Goal: Task Accomplishment & Management: Manage account settings

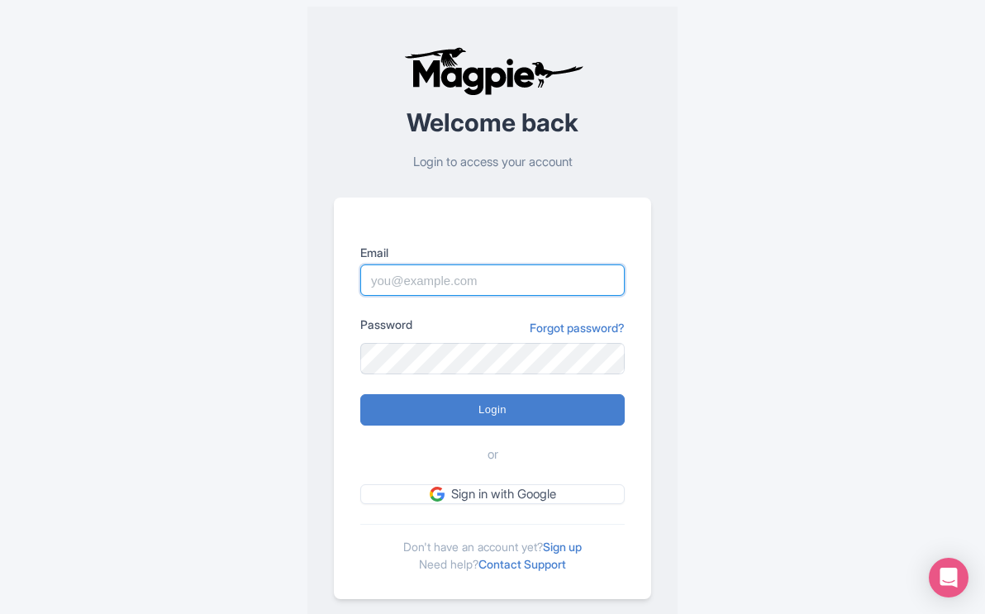
click at [511, 282] on input "Email" at bounding box center [492, 280] width 265 height 31
type input "mail@yellowstonesafaritours.com"
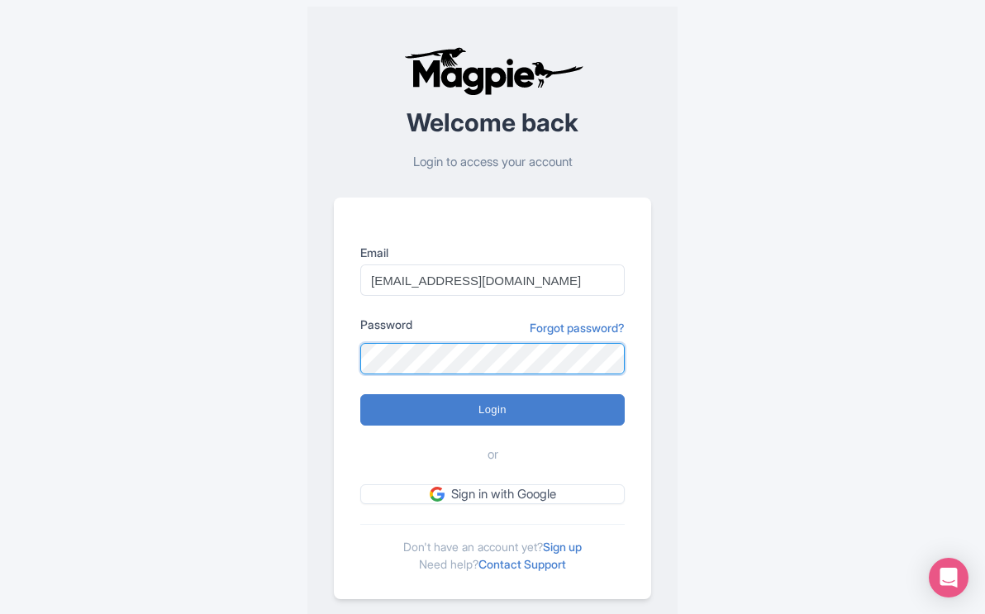
click at [360, 394] on input "Login" at bounding box center [492, 409] width 265 height 31
type input "Logging in..."
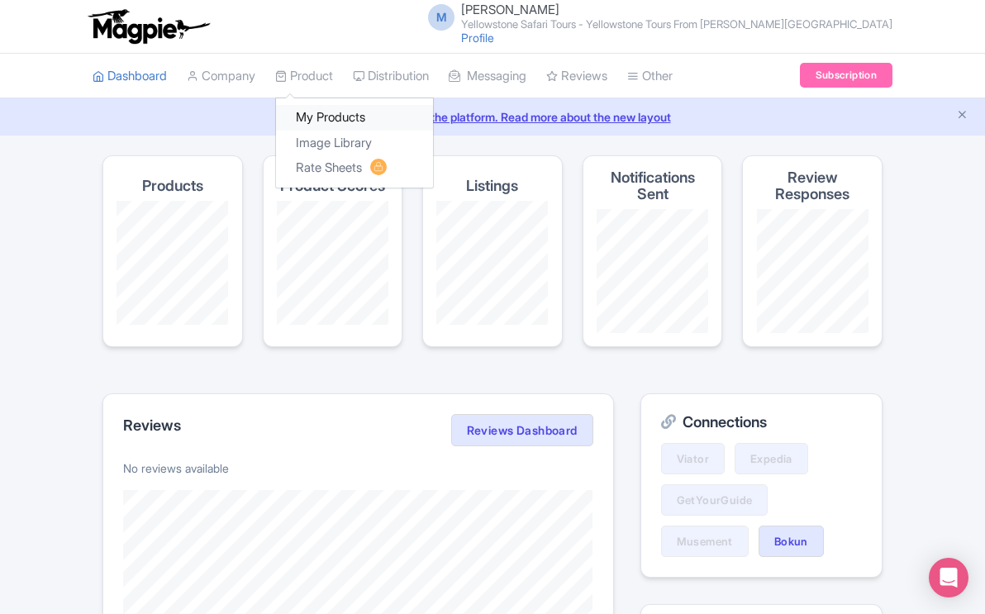
click at [320, 115] on link "My Products" at bounding box center [354, 118] width 157 height 26
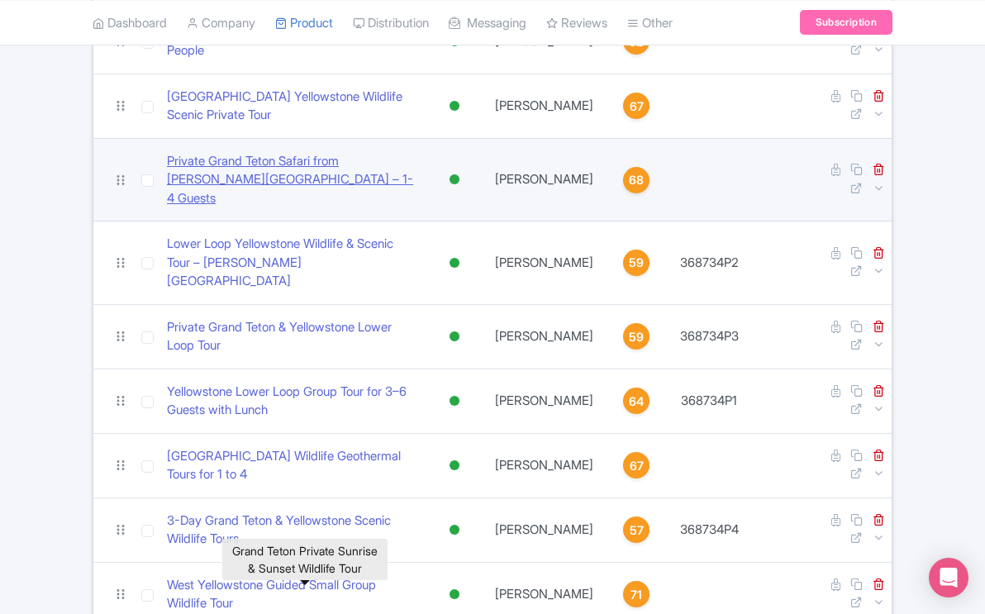
scroll to position [484, 0]
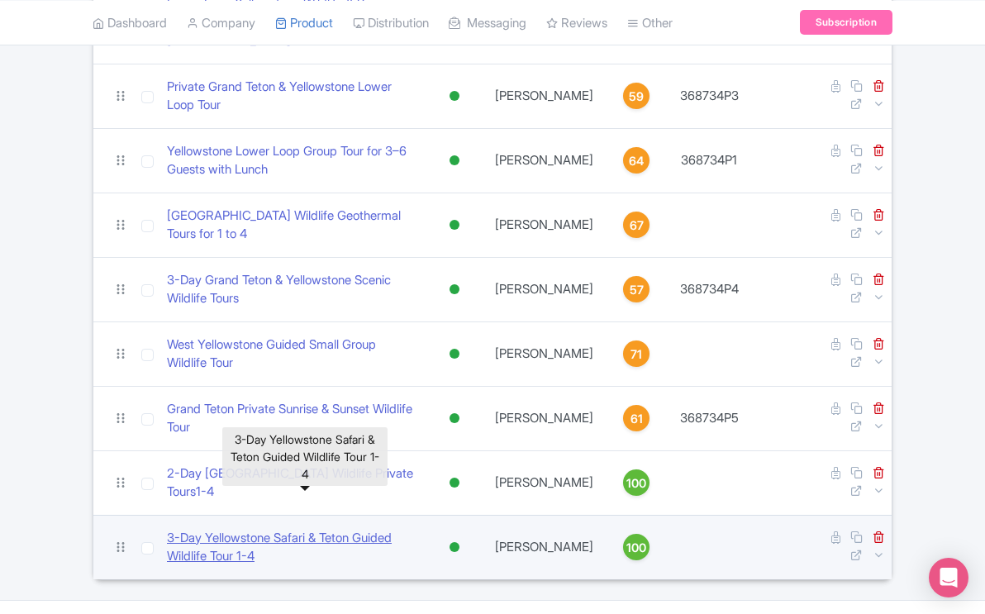
click at [343, 529] on link "​3-Day Yellowstone Safari & Teton Guided Wildlife Tour 1-4" at bounding box center [292, 547] width 250 height 37
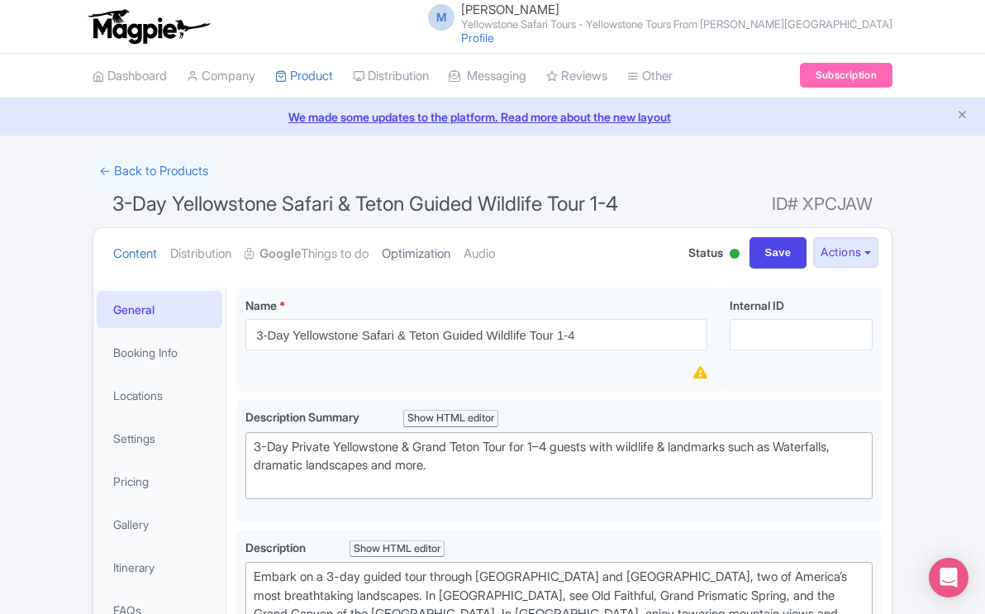
click at [419, 258] on link "Optimization" at bounding box center [416, 254] width 69 height 52
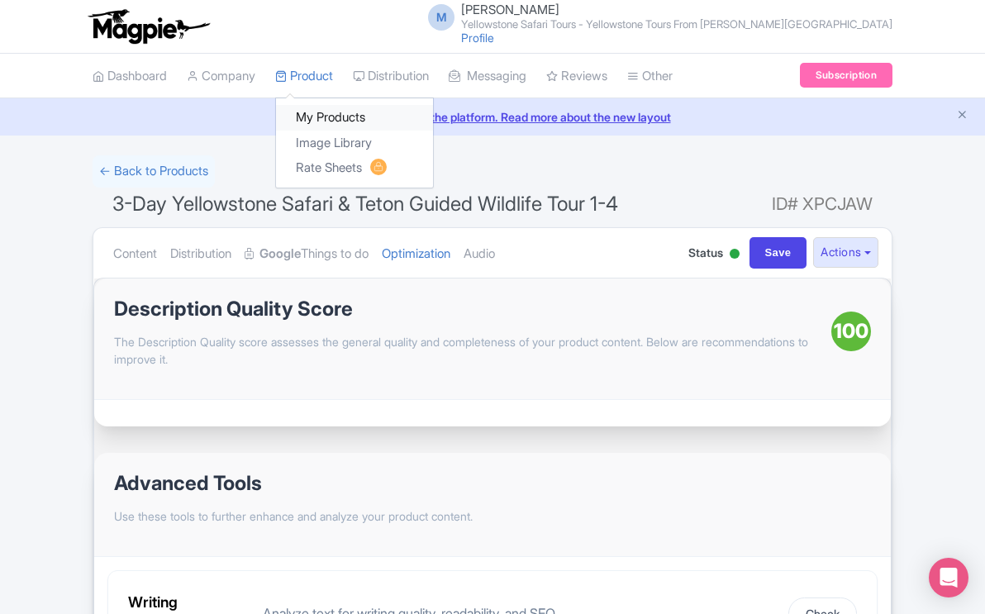
click at [336, 116] on link "My Products" at bounding box center [354, 118] width 157 height 26
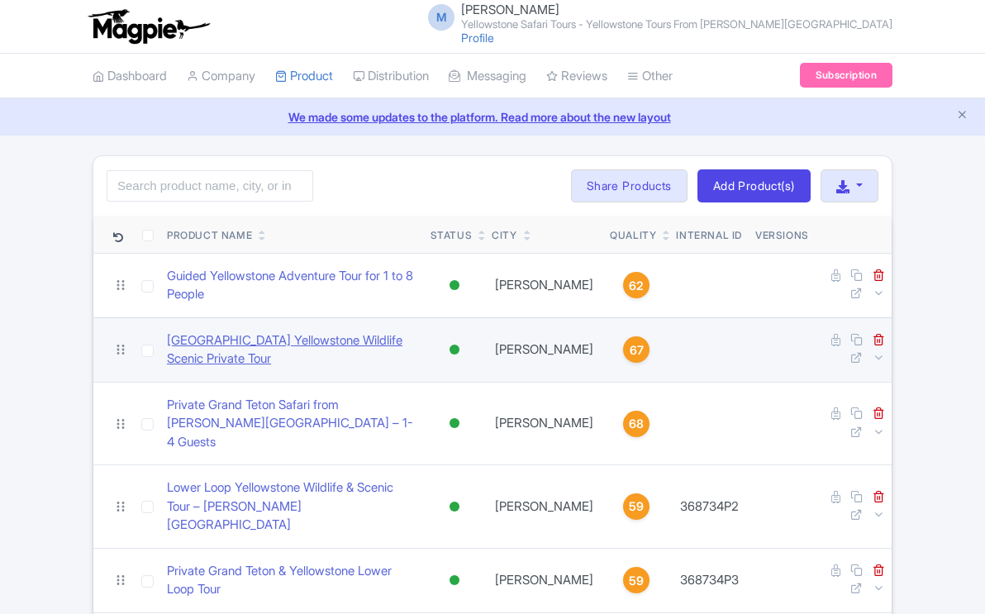
scroll to position [484, 0]
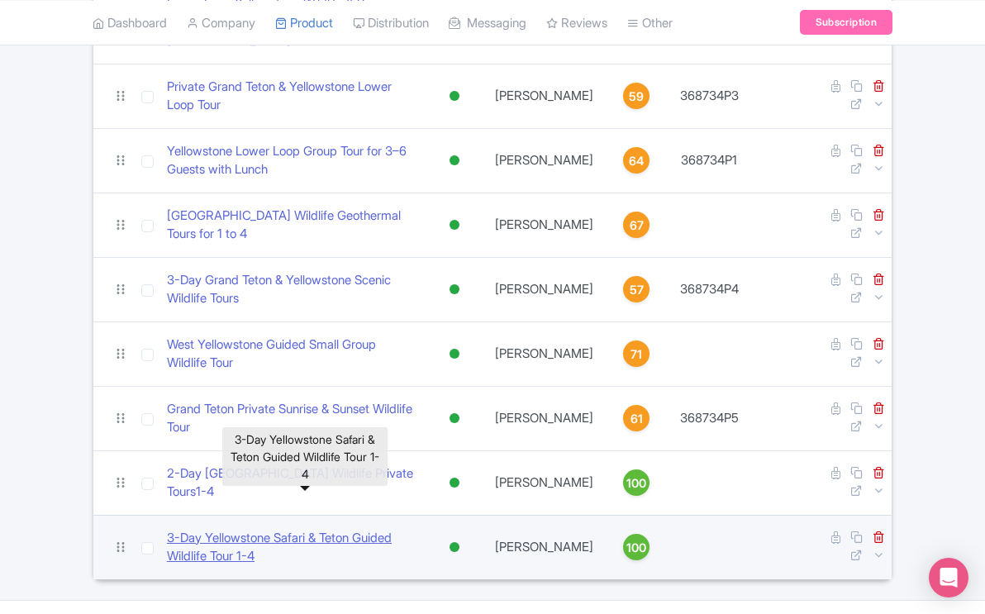
click at [378, 529] on link "​3-Day Yellowstone Safari & Teton Guided Wildlife Tour 1-4" at bounding box center [292, 547] width 250 height 37
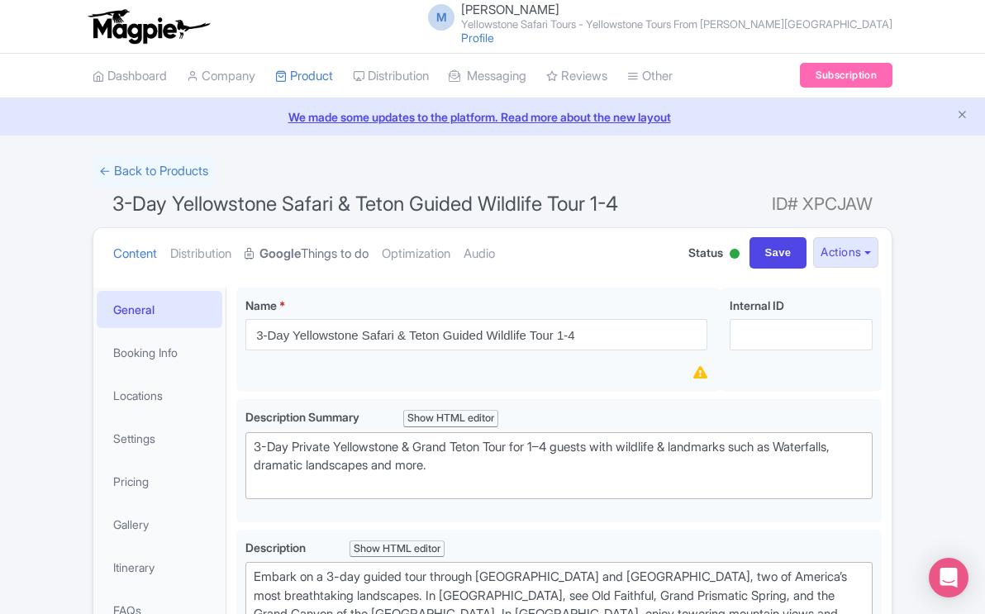
click at [311, 256] on link "Google Things to do" at bounding box center [307, 254] width 124 height 52
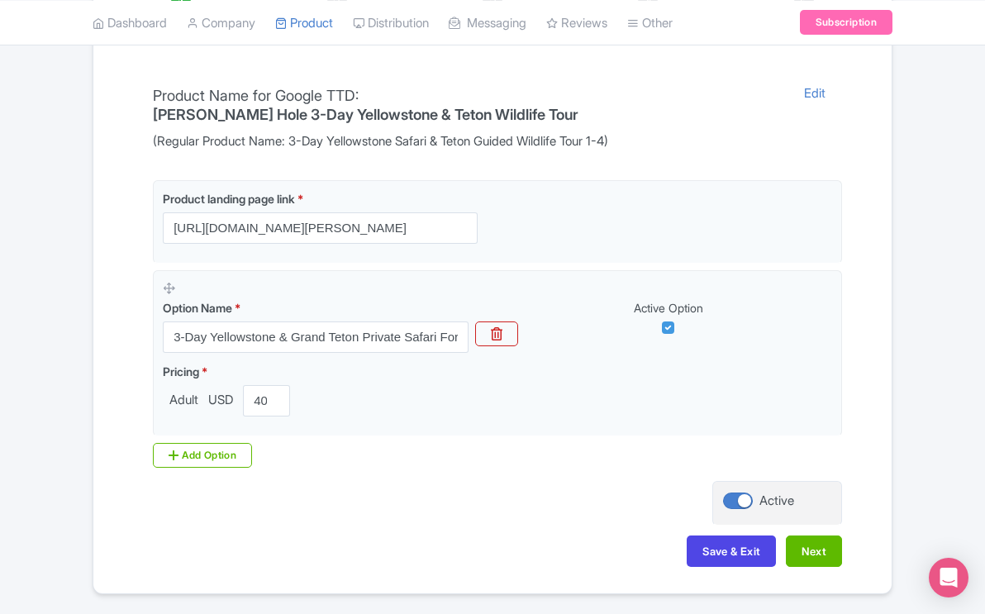
scroll to position [370, 0]
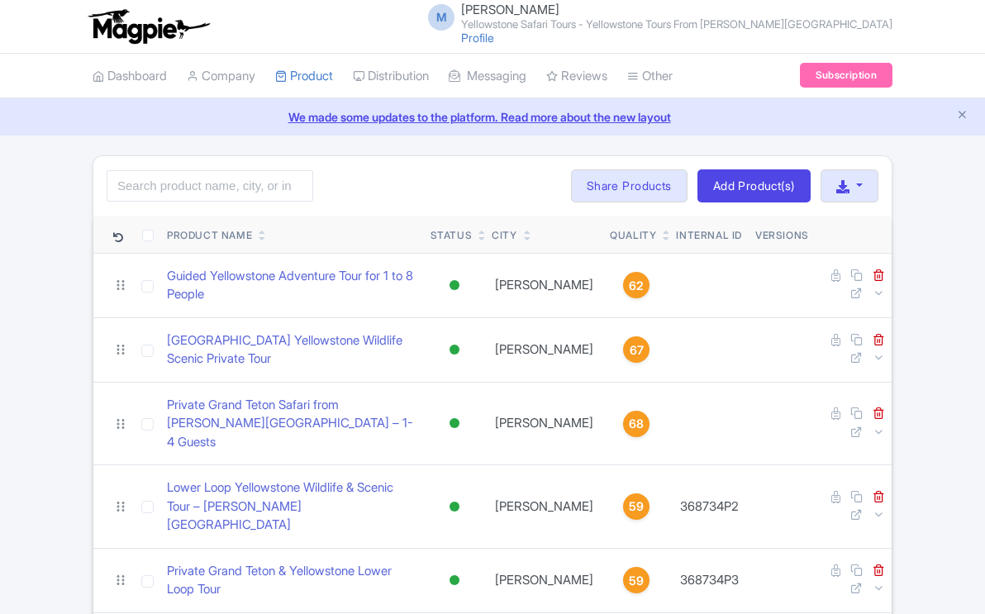
scroll to position [484, 0]
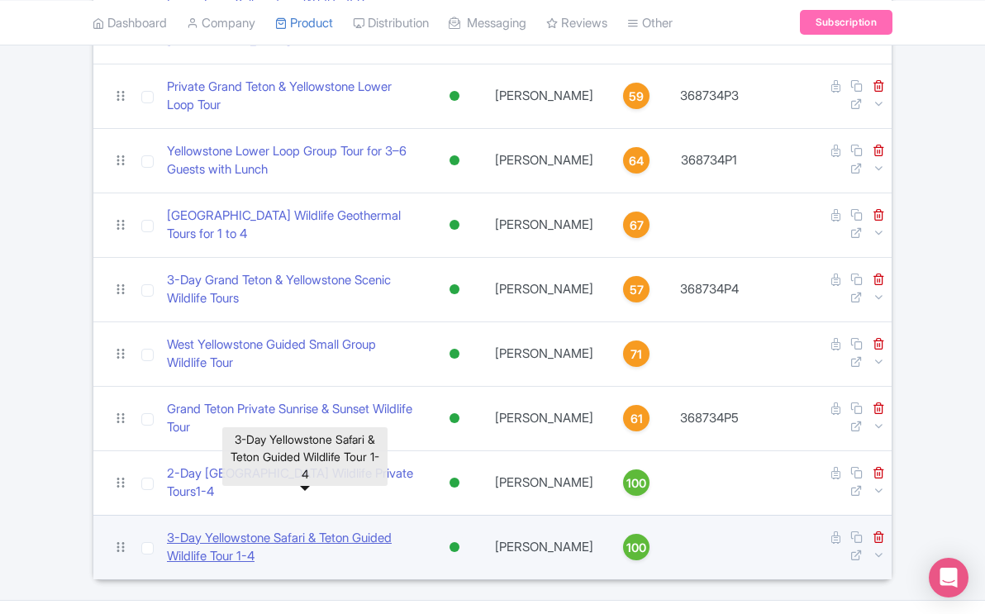
click at [350, 529] on link "​3-Day Yellowstone Safari & Teton Guided Wildlife Tour 1-4" at bounding box center [292, 547] width 250 height 37
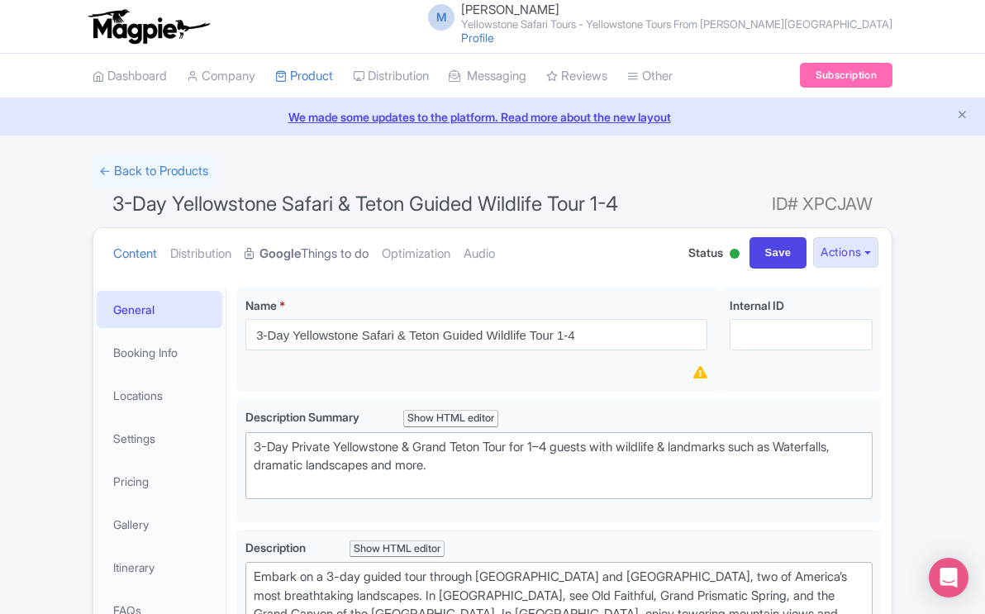
click at [328, 251] on link "Google Things to do" at bounding box center [307, 254] width 124 height 52
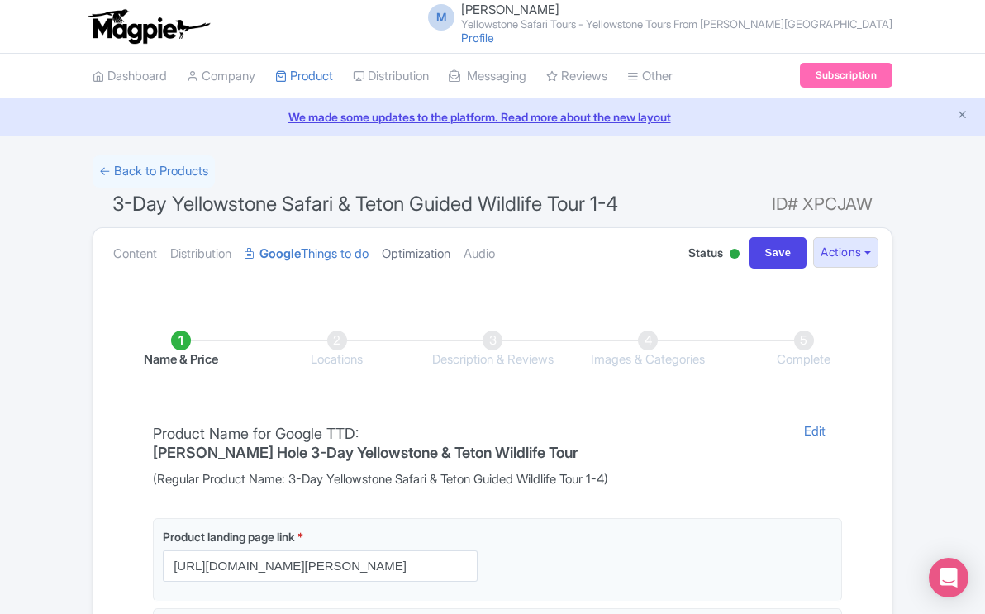
click at [437, 255] on link "Optimization" at bounding box center [416, 254] width 69 height 52
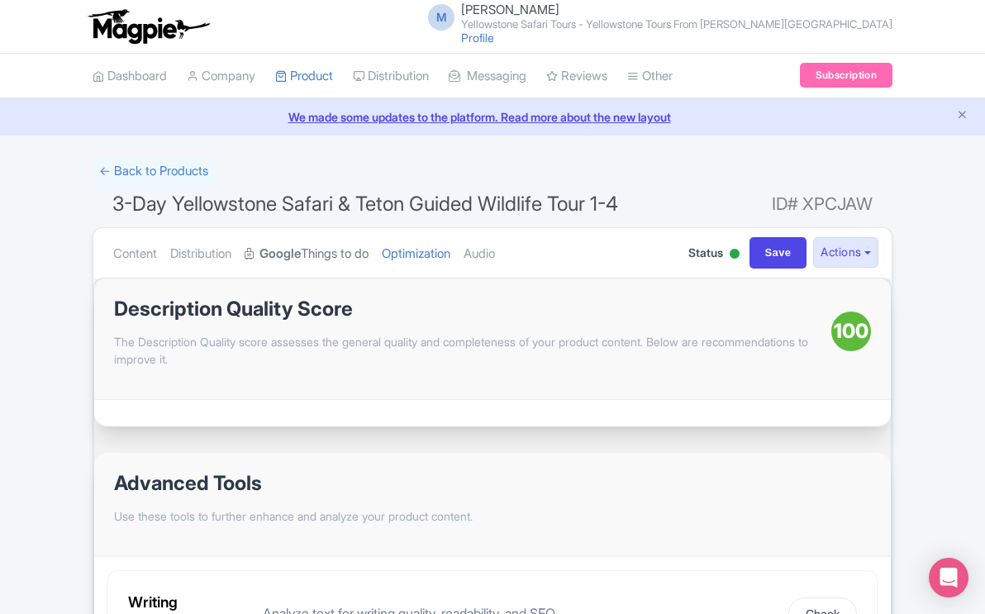
click at [355, 253] on link "Google Things to do" at bounding box center [307, 254] width 124 height 52
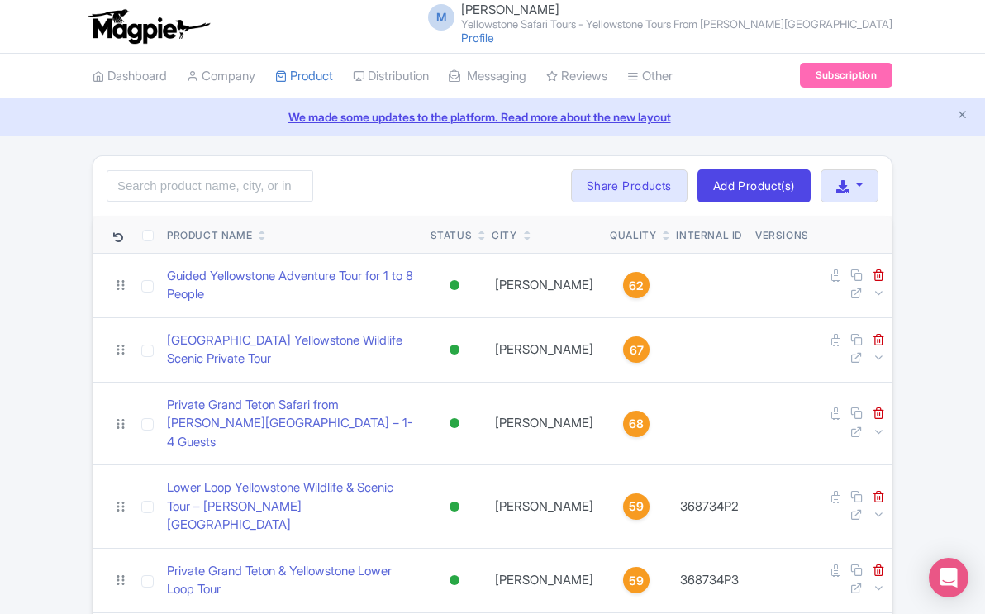
scroll to position [484, 0]
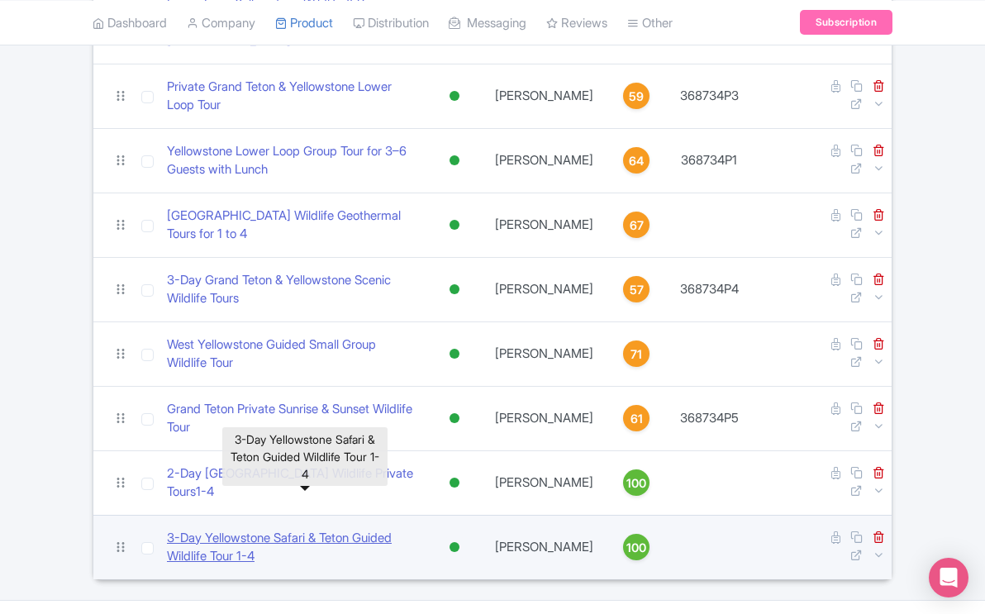
click at [325, 529] on link "​3-Day Yellowstone Safari & Teton Guided Wildlife Tour 1-4" at bounding box center [292, 547] width 250 height 37
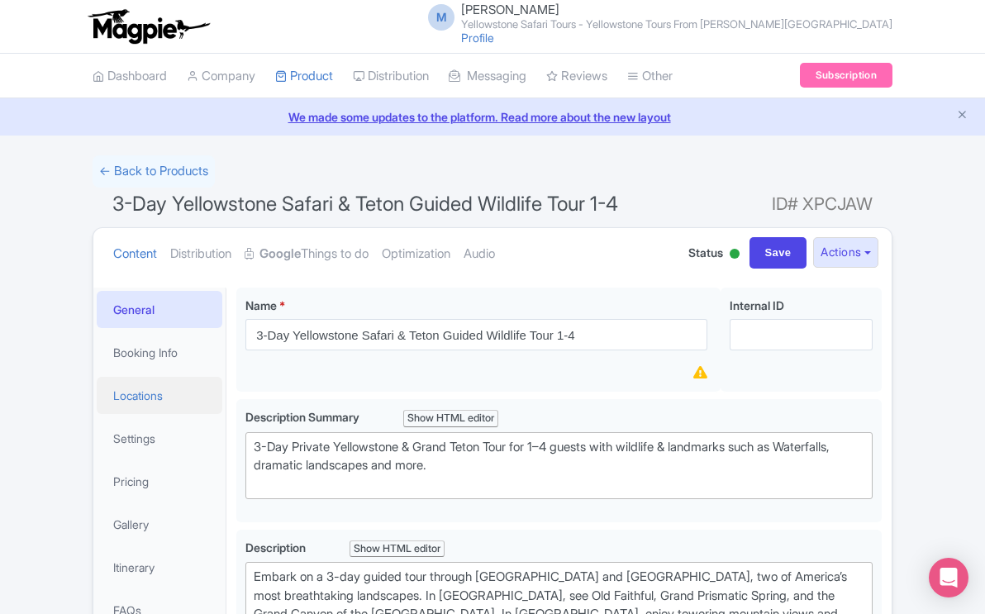
click at [159, 396] on link "Locations" at bounding box center [160, 395] width 126 height 37
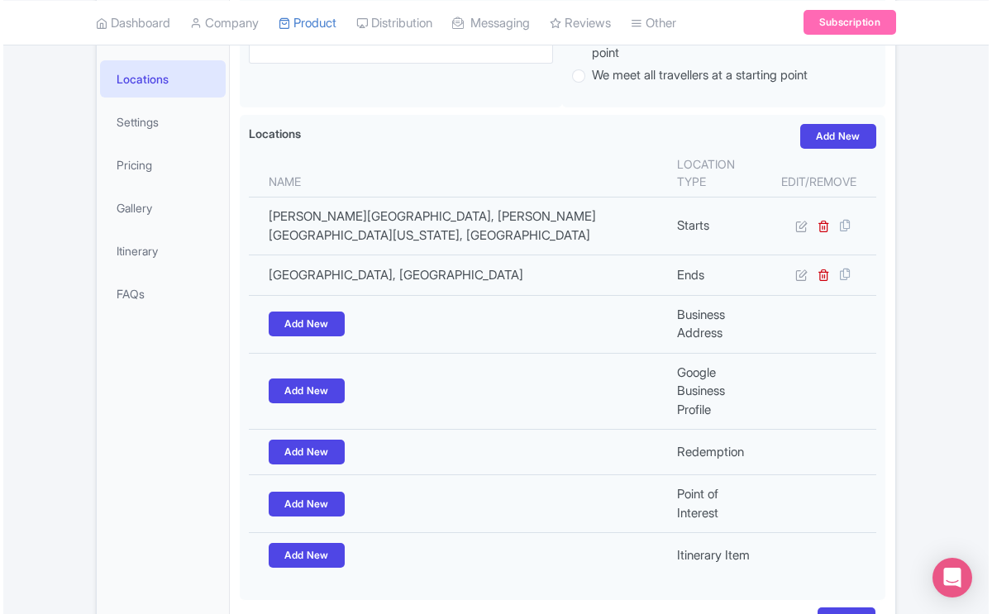
scroll to position [316, 0]
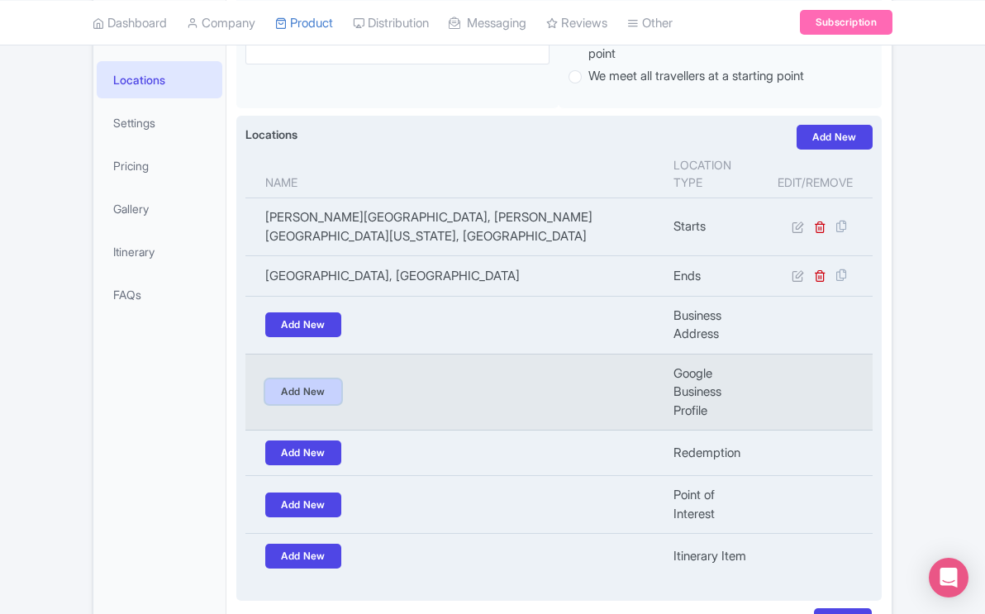
click at [318, 379] on link "Add New" at bounding box center [303, 391] width 76 height 25
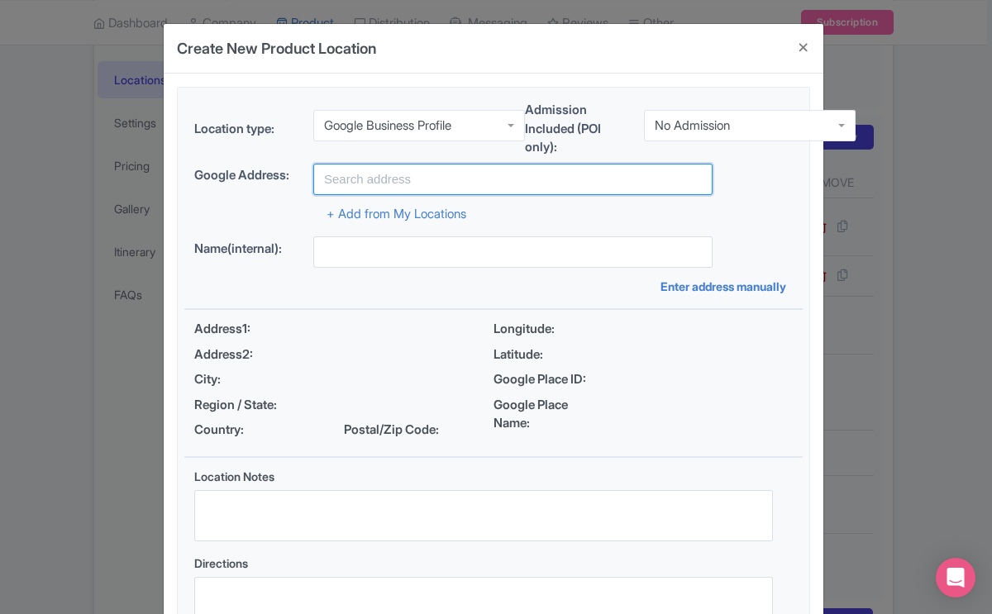
click at [382, 182] on input "text" at bounding box center [512, 179] width 399 height 31
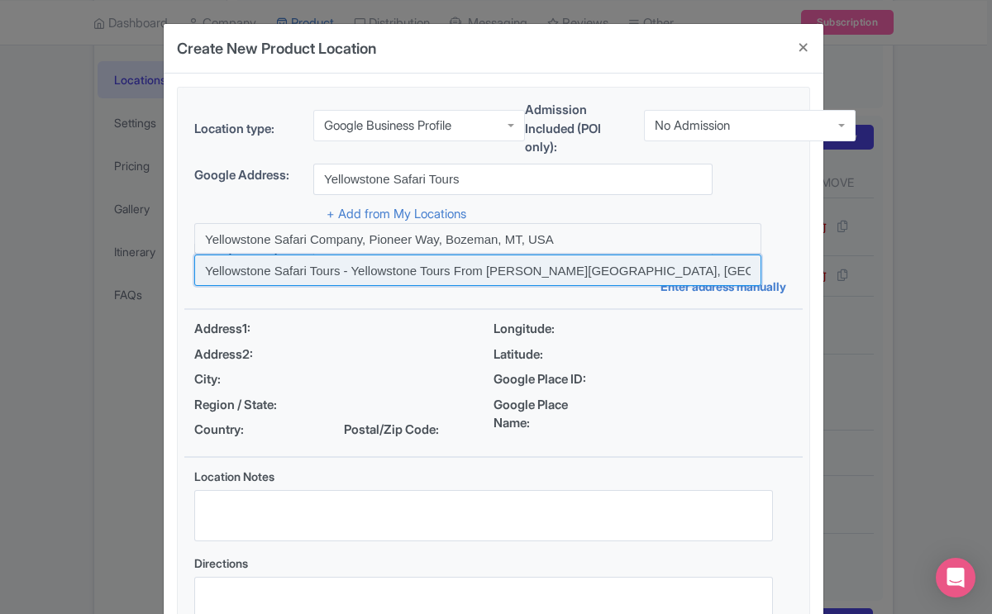
click at [336, 275] on input at bounding box center [477, 270] width 567 height 31
type input "Yellowstone Safari Tours - Yellowstone Tours From [PERSON_NAME][GEOGRAPHIC_DATA…"
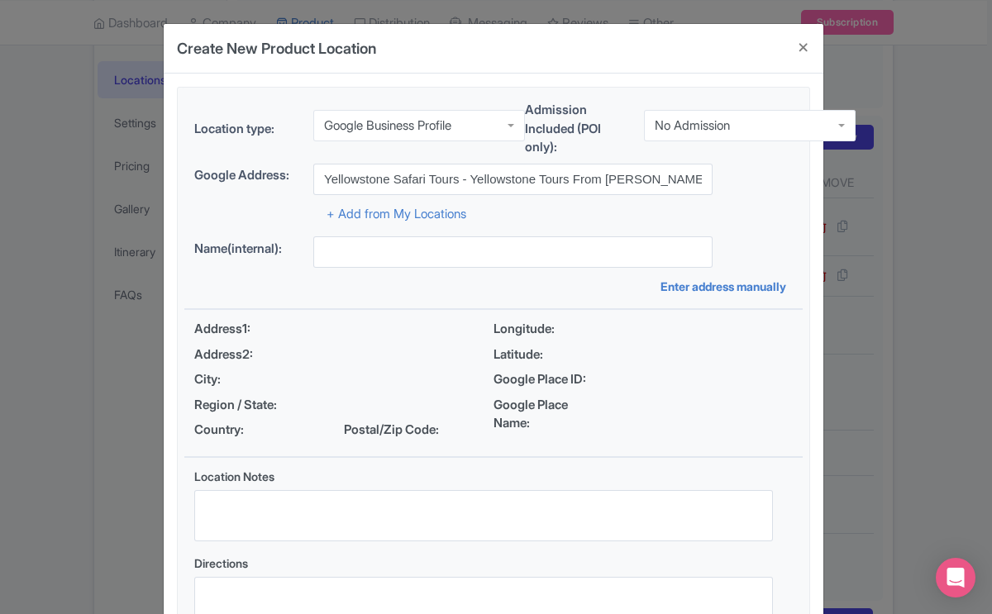
type input "Yellowstone Safari Tours - Yellowstone Tours From [PERSON_NAME][GEOGRAPHIC_DATA…"
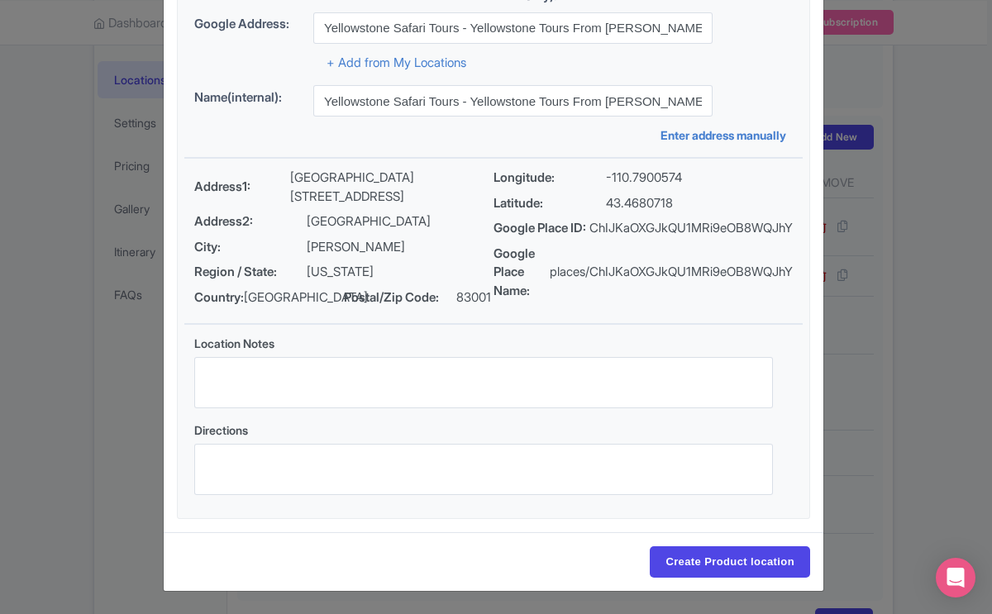
scroll to position [158, 0]
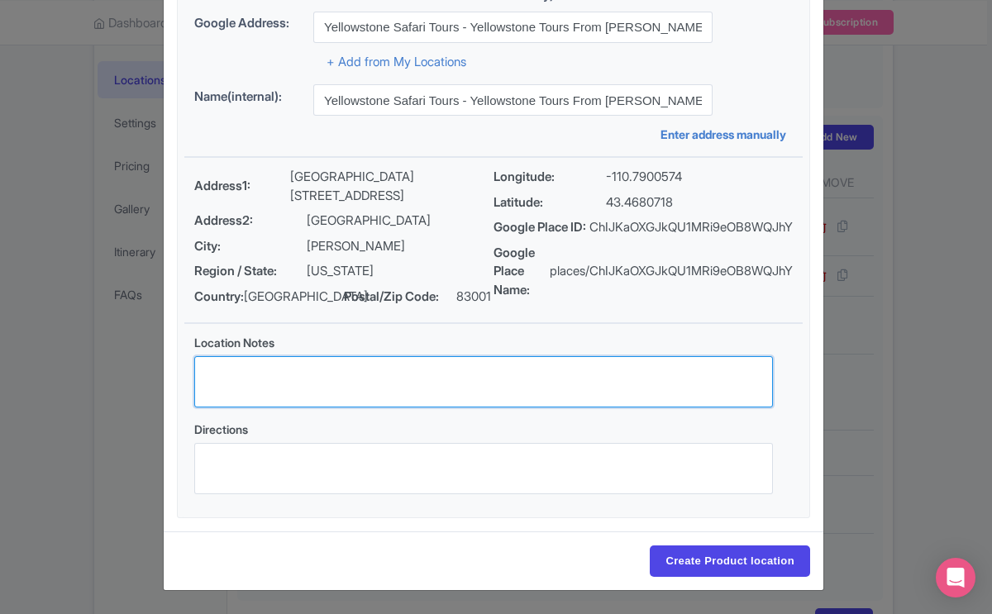
click at [411, 387] on textarea "Location Notes" at bounding box center [483, 381] width 579 height 51
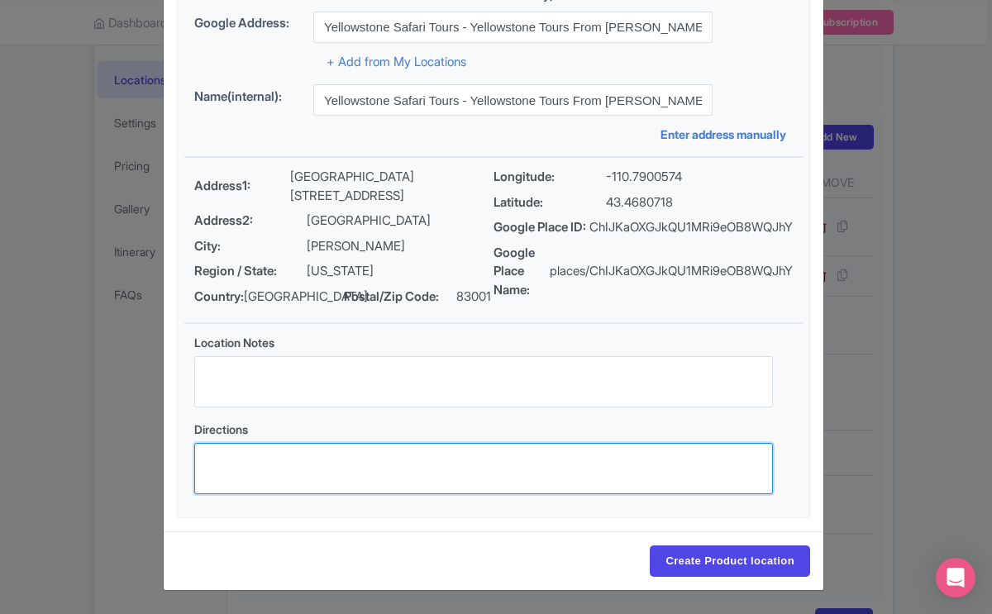
click at [318, 457] on textarea "Directions" at bounding box center [483, 468] width 579 height 51
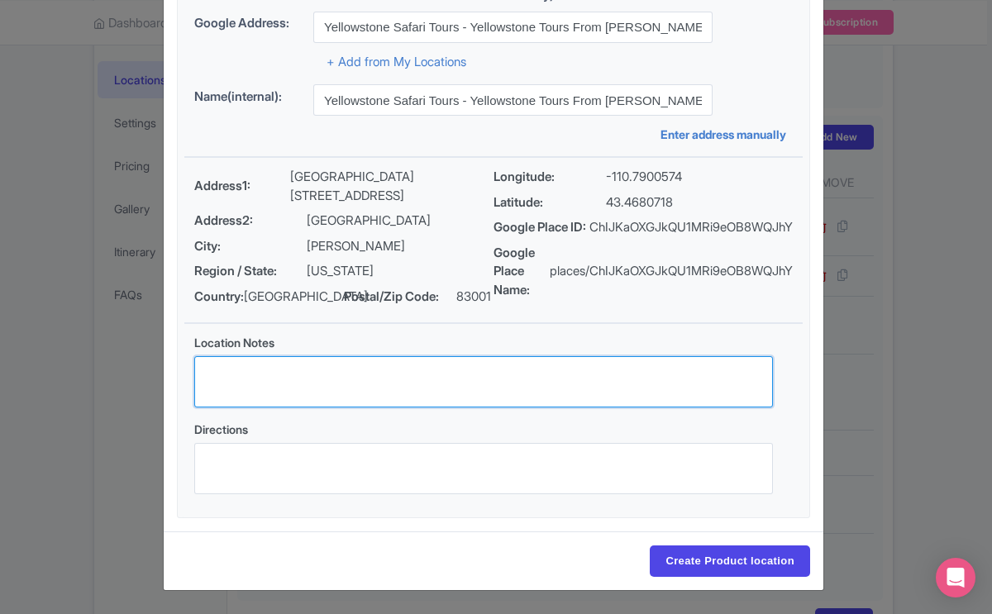
click at [300, 377] on textarea "Location Notes" at bounding box center [483, 381] width 579 height 51
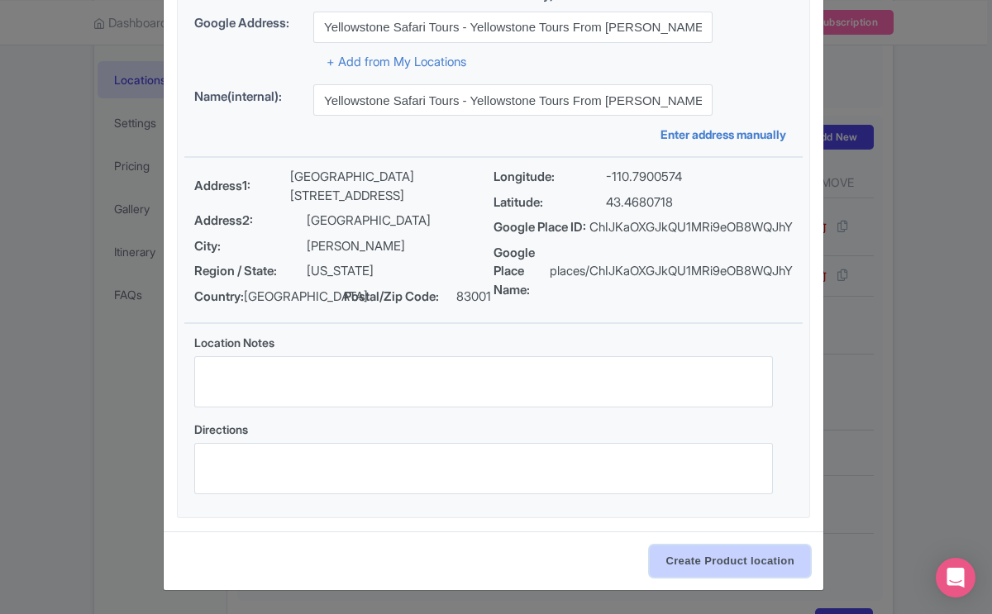
click at [689, 563] on input "Create Product location" at bounding box center [730, 561] width 160 height 31
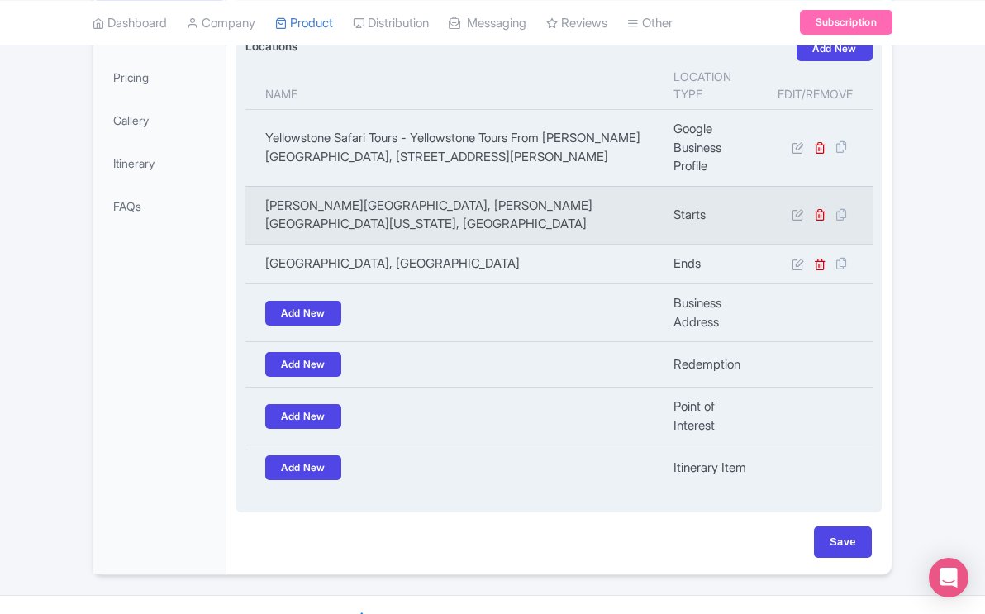
scroll to position [418, 0]
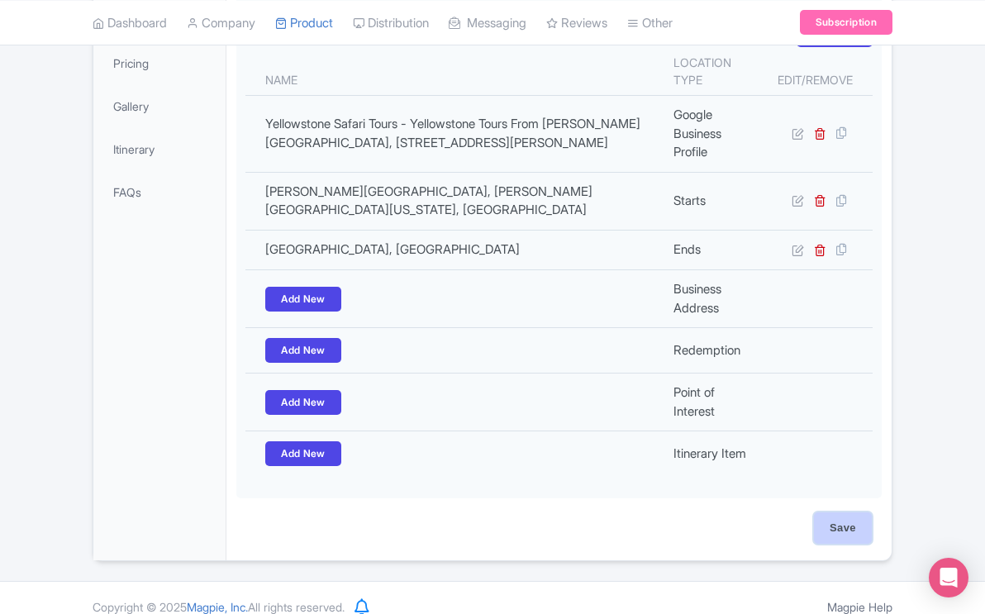
click at [848, 512] on input "Save" at bounding box center [843, 527] width 58 height 31
type input "Update Product"
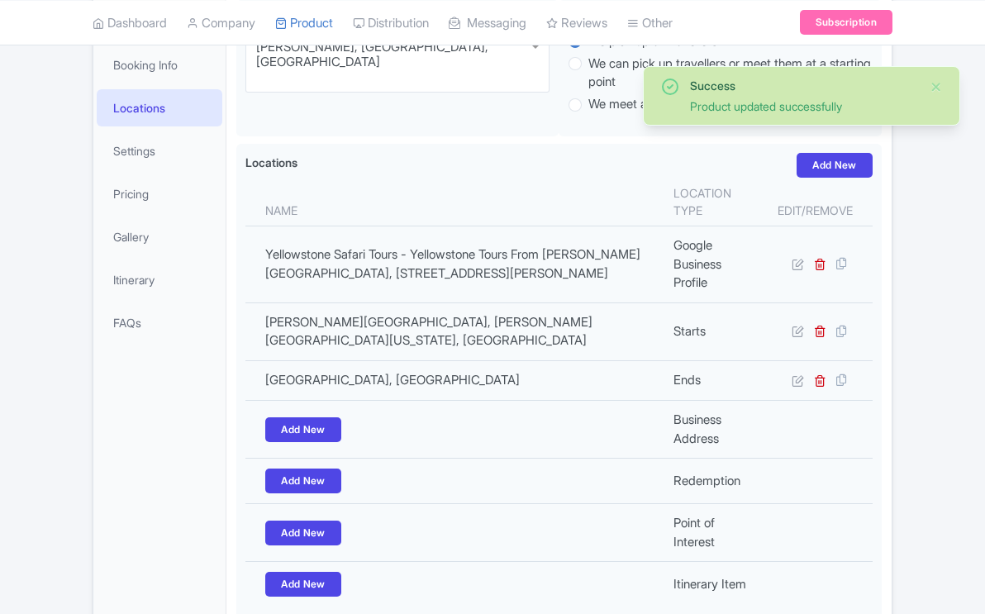
scroll to position [288, 0]
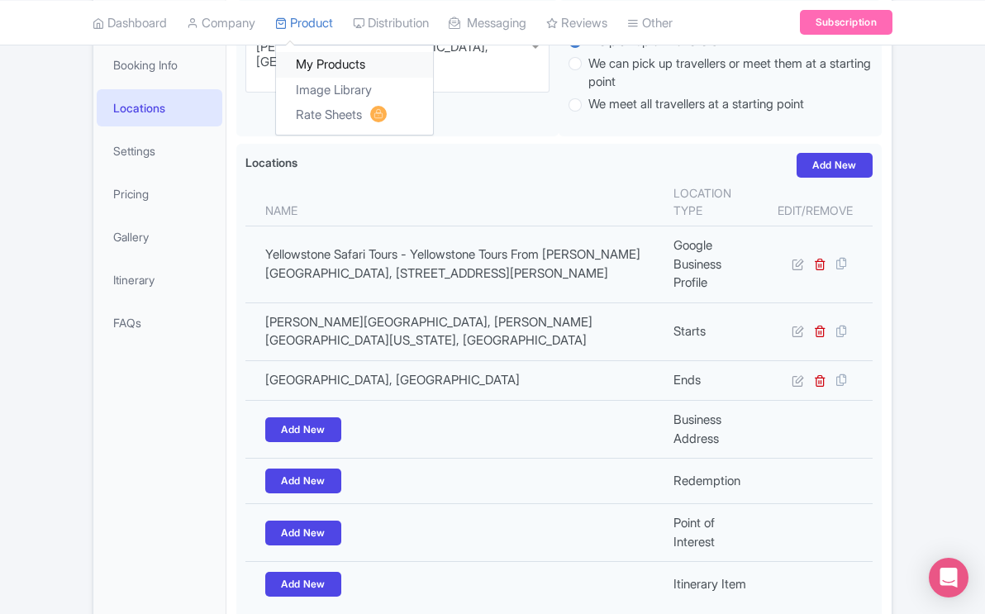
click at [321, 64] on link "My Products" at bounding box center [354, 65] width 157 height 26
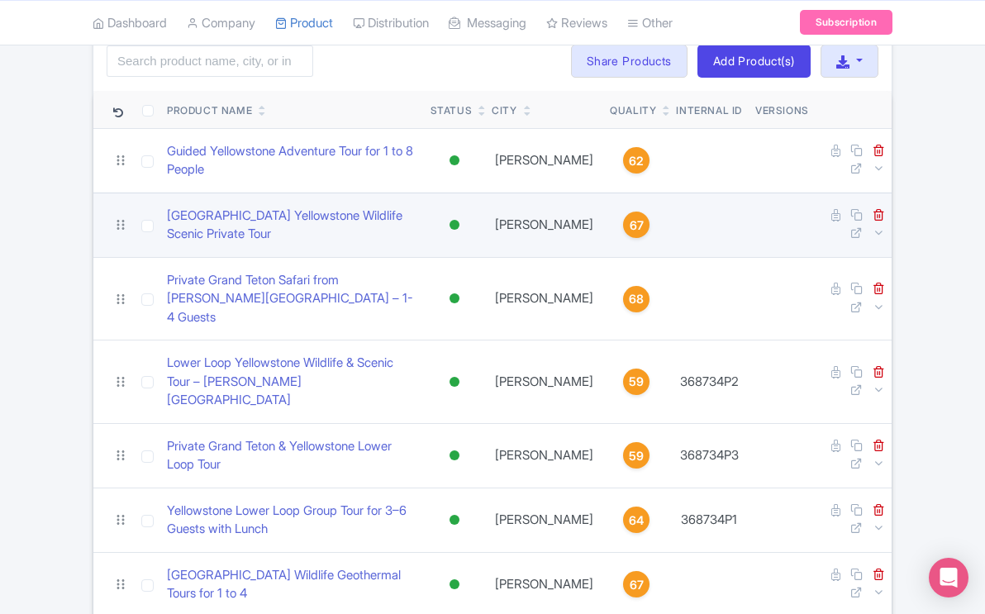
scroll to position [484, 0]
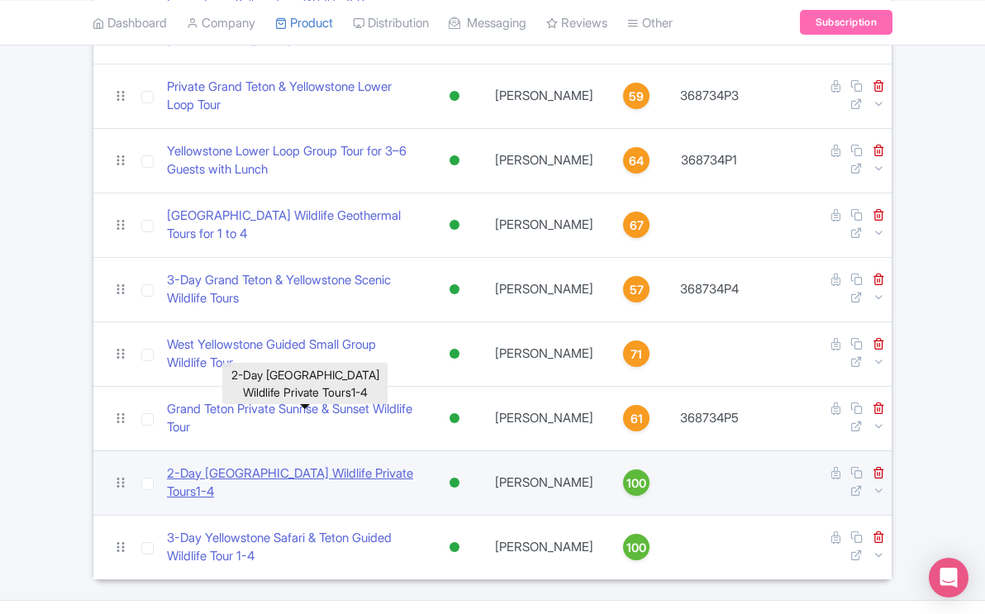
click at [338, 465] on link "2-Day [GEOGRAPHIC_DATA] Wildlife Private Tours1-4" at bounding box center [292, 483] width 250 height 37
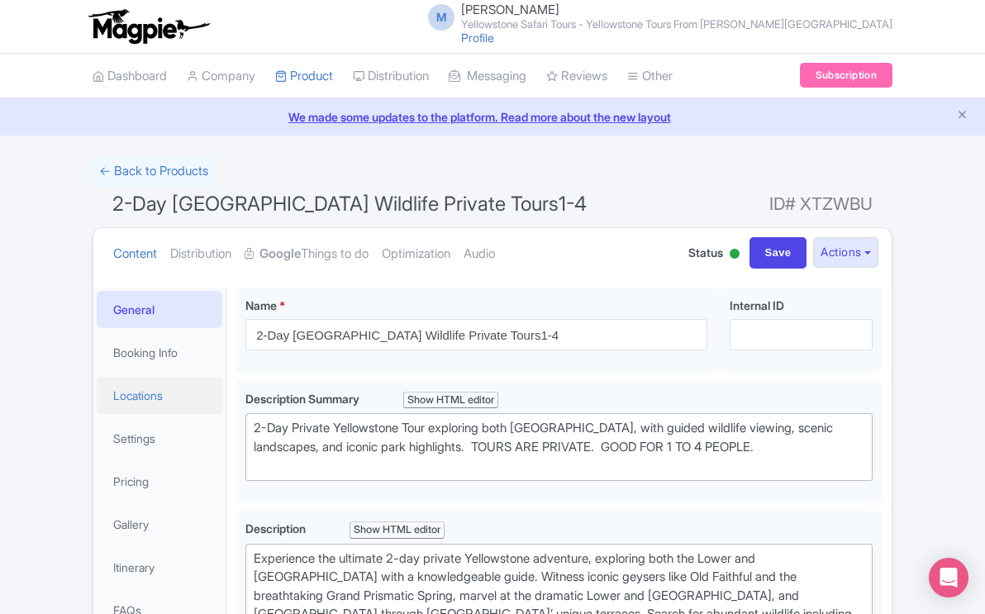
click at [145, 398] on link "Locations" at bounding box center [160, 395] width 126 height 37
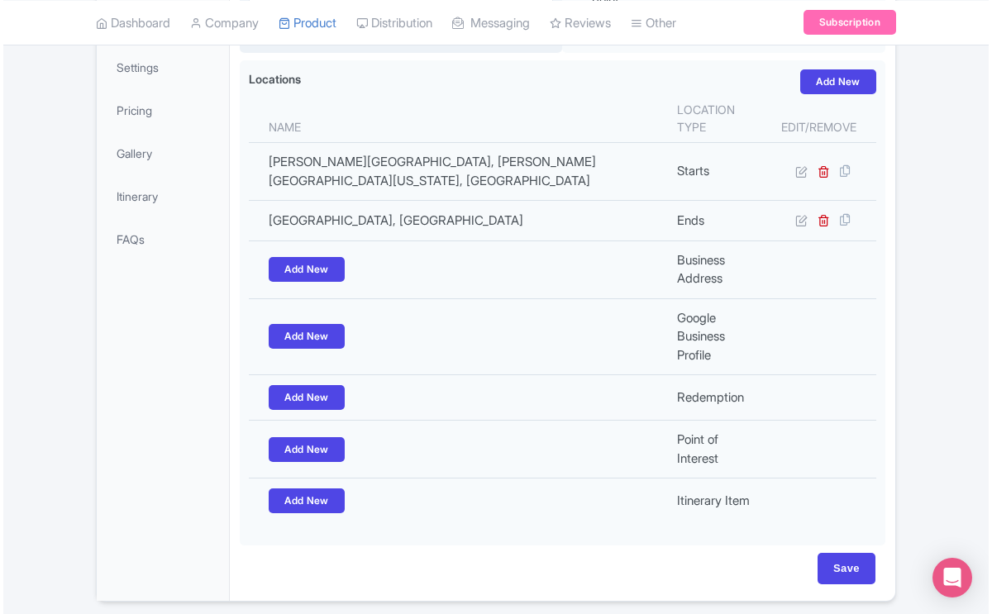
scroll to position [400, 0]
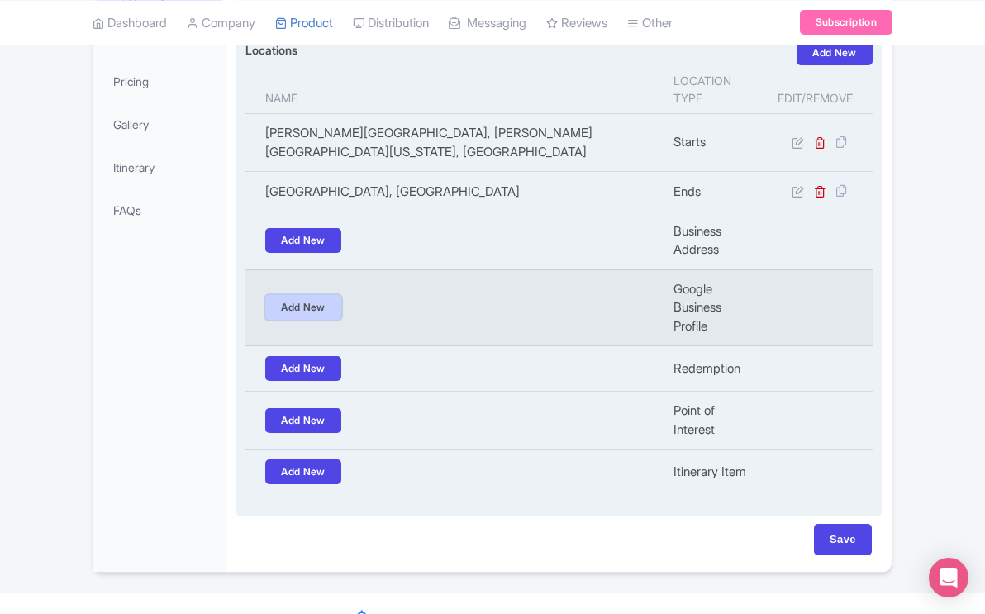
click at [317, 295] on link "Add New" at bounding box center [303, 307] width 76 height 25
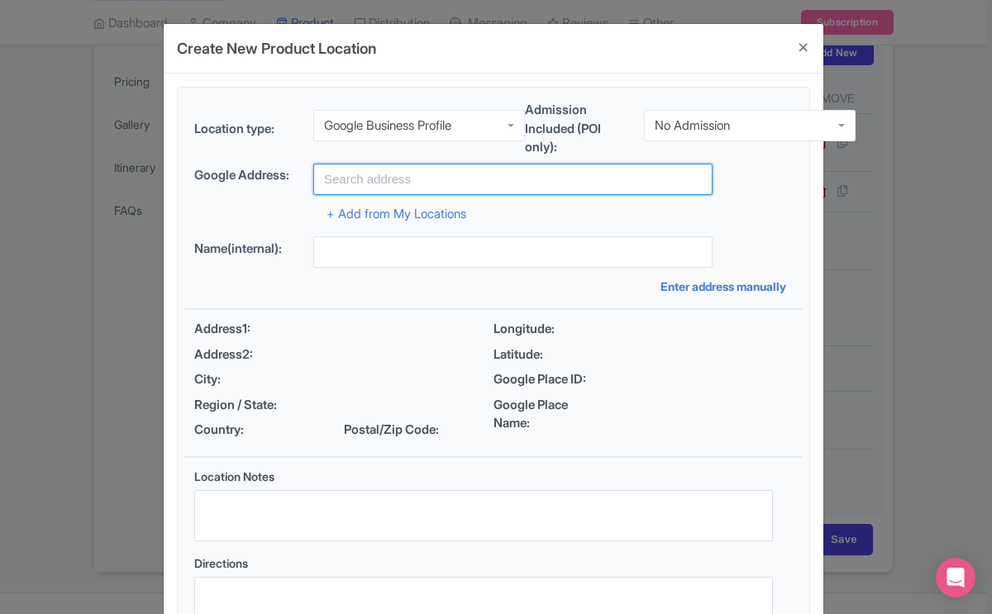
click at [368, 169] on input "text" at bounding box center [512, 179] width 399 height 31
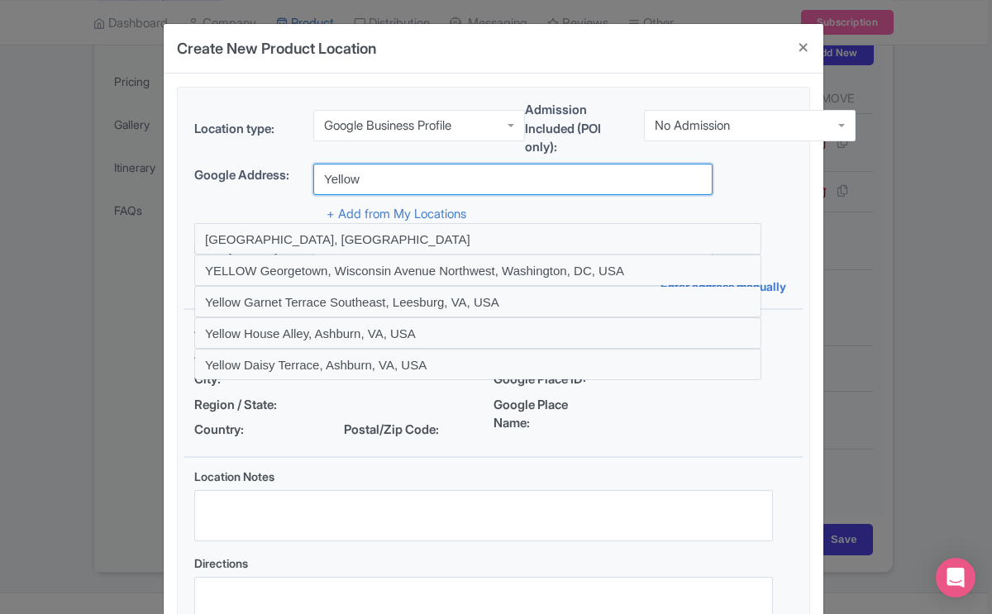
type input "Yellowstone Safari Tours - Yellowstone Tours From [PERSON_NAME][GEOGRAPHIC_DATA…"
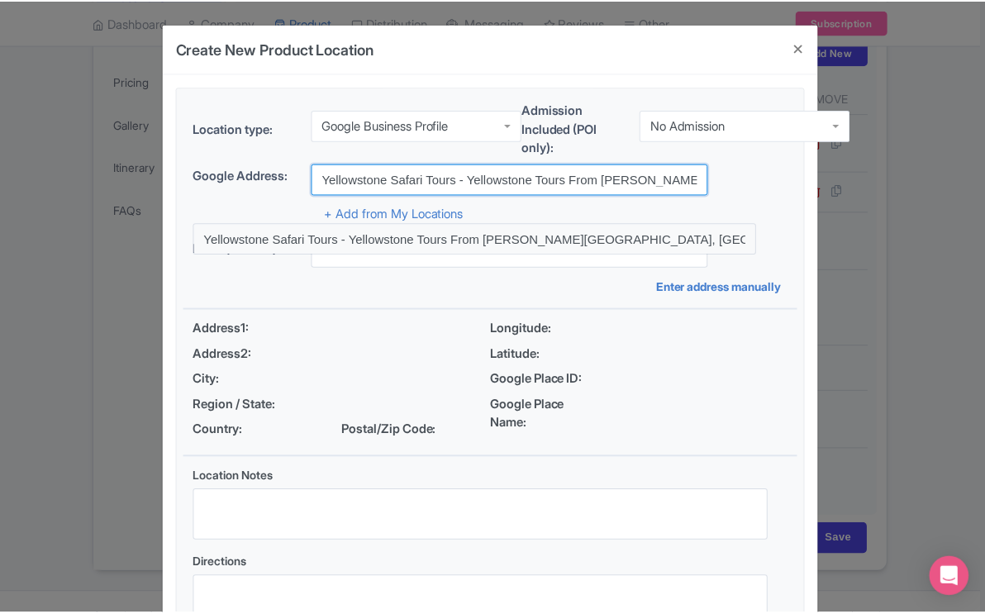
scroll to position [134, 0]
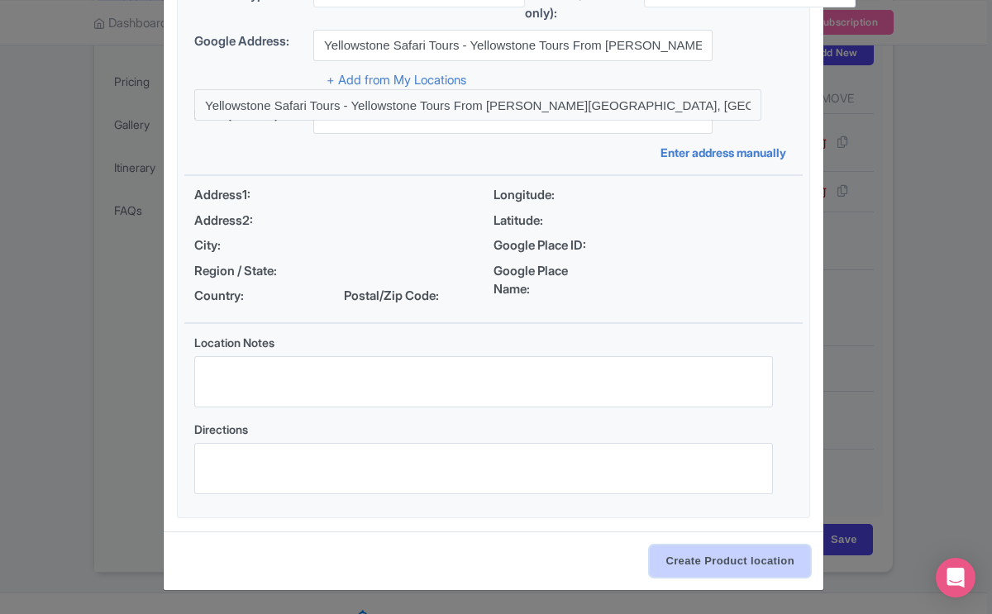
click at [670, 560] on input "Create Product location" at bounding box center [730, 561] width 160 height 31
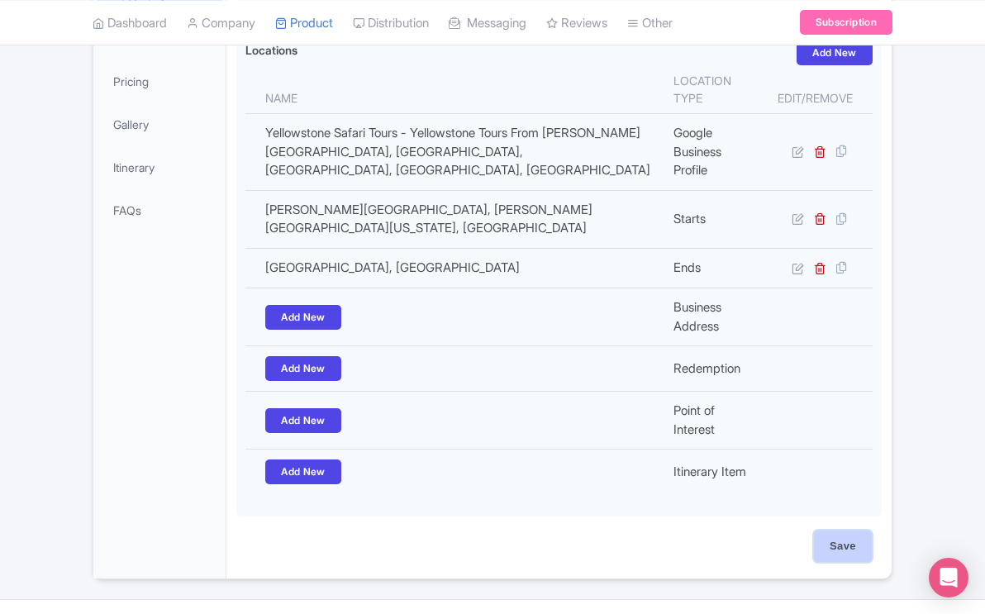
click at [841, 531] on input "Save" at bounding box center [843, 546] width 58 height 31
type input "Update Product"
